Goal: Book appointment/travel/reservation

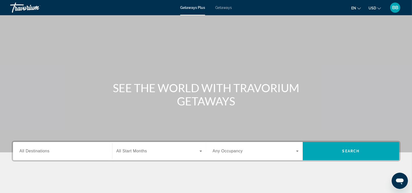
scroll to position [82, 0]
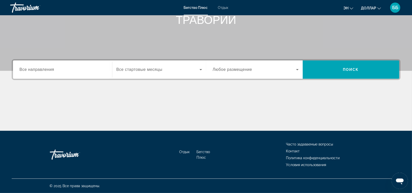
click at [57, 74] on div "Search widget" at bounding box center [63, 70] width 86 height 14
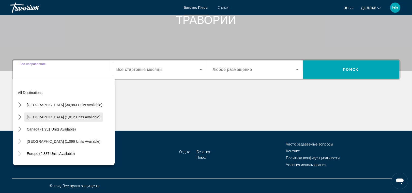
scroll to position [82, 0]
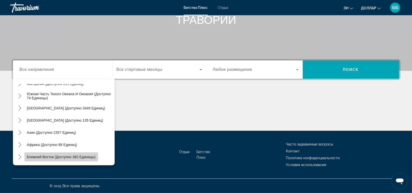
click at [52, 156] on span "Ближний Восток (доступно 382 единицы)" at bounding box center [61, 157] width 69 height 4
type input "**********"
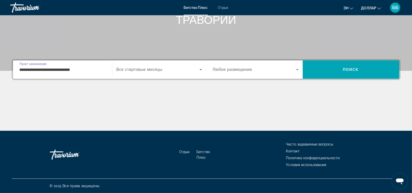
click at [71, 70] on input "**********" at bounding box center [63, 70] width 86 height 6
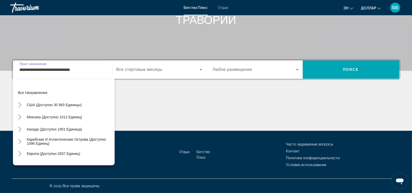
scroll to position [107, 0]
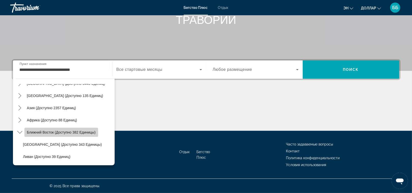
click at [51, 130] on span "Ближний Восток (доступно 382 единицы)" at bounding box center [61, 132] width 69 height 4
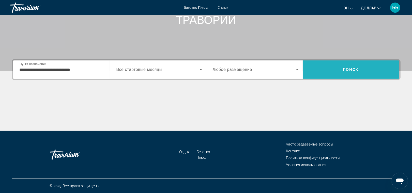
click at [345, 67] on span "Search" at bounding box center [351, 70] width 97 height 12
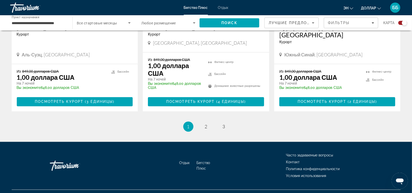
scroll to position [806, 0]
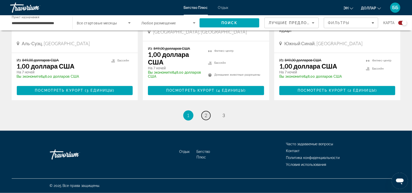
click at [205, 116] on span "2" at bounding box center [206, 116] width 3 height 6
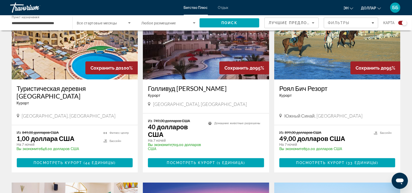
scroll to position [207, 0]
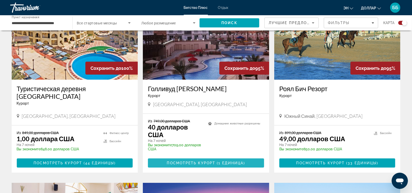
click at [211, 162] on span "Посмотреть Курорт" at bounding box center [191, 163] width 49 height 4
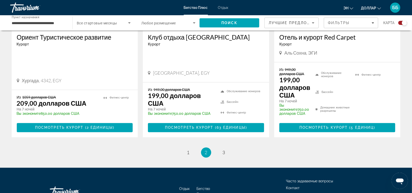
scroll to position [808, 0]
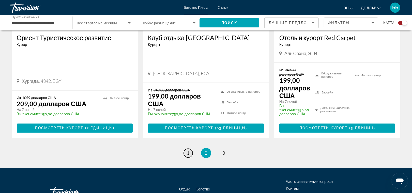
click at [187, 155] on span "1" at bounding box center [188, 154] width 3 height 6
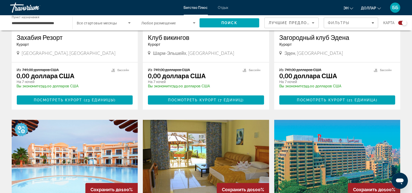
scroll to position [441, 0]
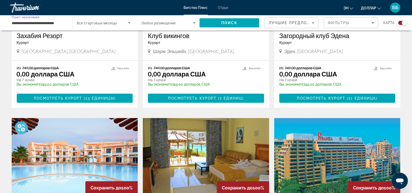
click at [51, 22] on input "**********" at bounding box center [39, 23] width 54 height 6
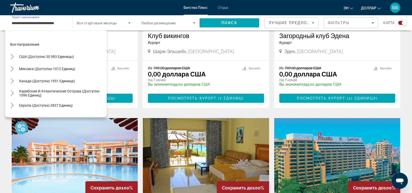
scroll to position [107, 0]
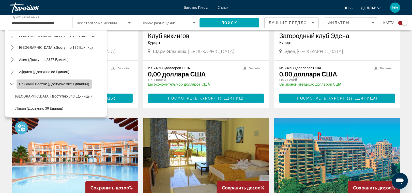
click at [38, 84] on span "Ближний Восток (доступно 382 единицы)" at bounding box center [54, 84] width 70 height 4
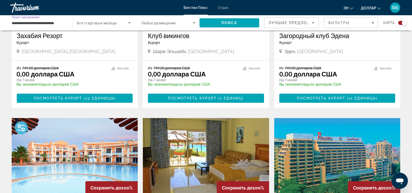
click at [28, 26] on div "**********" at bounding box center [39, 23] width 54 height 14
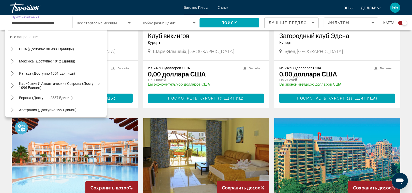
scroll to position [7, 0]
click at [13, 61] on icon "Toggle Mexico (1,012 units available) submenu" at bounding box center [12, 61] width 5 height 5
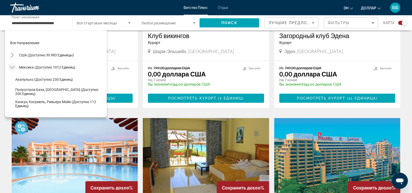
scroll to position [0, 0]
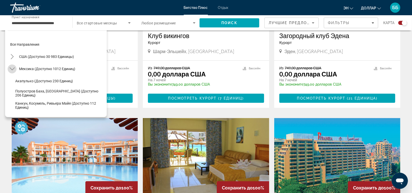
click at [14, 68] on icon "Toggle Mexico (1,012 units available) submenu" at bounding box center [11, 69] width 5 height 3
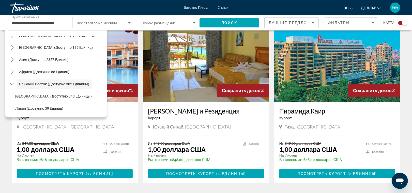
scroll to position [540, 0]
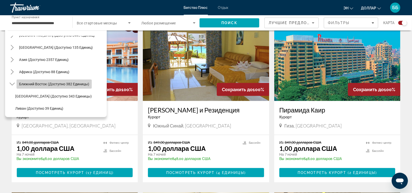
click at [21, 82] on span "Ближний Восток (доступно 382 единицы)" at bounding box center [54, 84] width 70 height 4
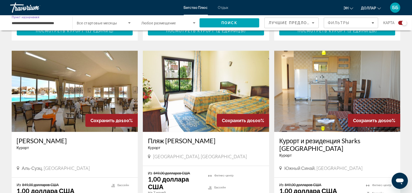
scroll to position [727, 0]
